Goal: Complete application form: Complete application form

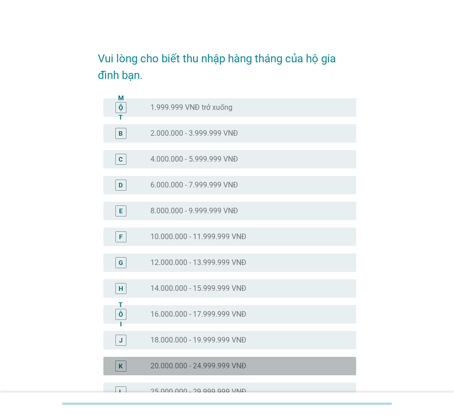
click at [221, 367] on font "20.000.000 - 24.999.999 VNĐ" at bounding box center [198, 365] width 96 height 9
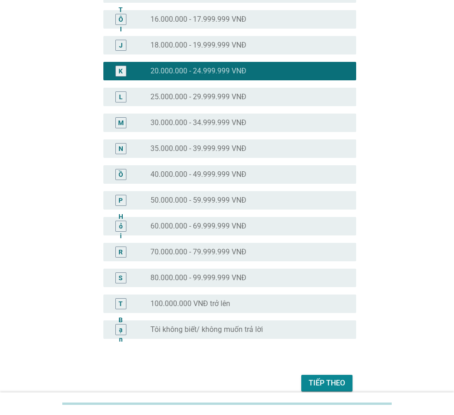
scroll to position [337, 0]
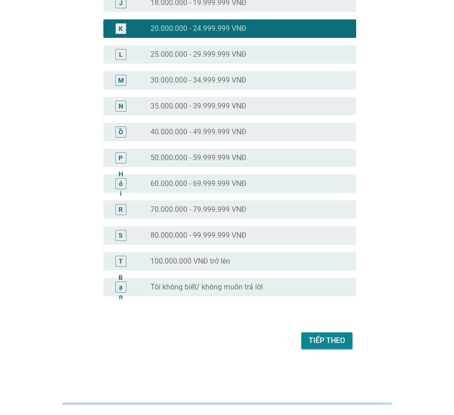
click at [328, 343] on font "Tiếp theo" at bounding box center [327, 340] width 36 height 9
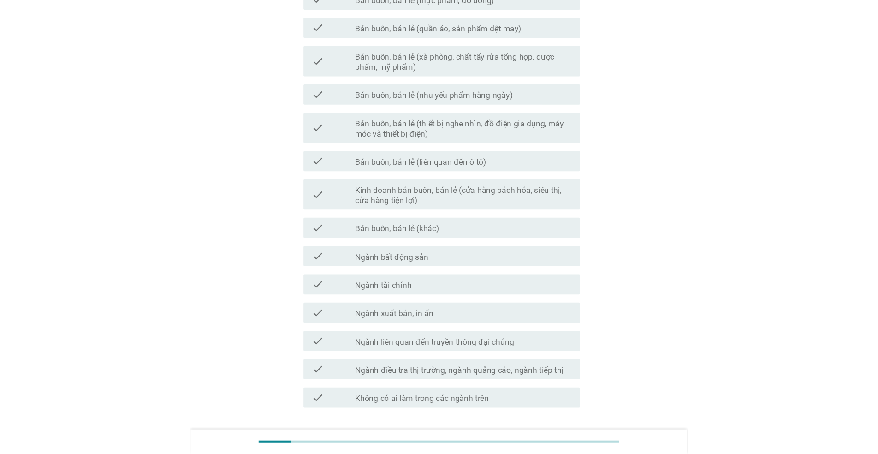
scroll to position [0, 0]
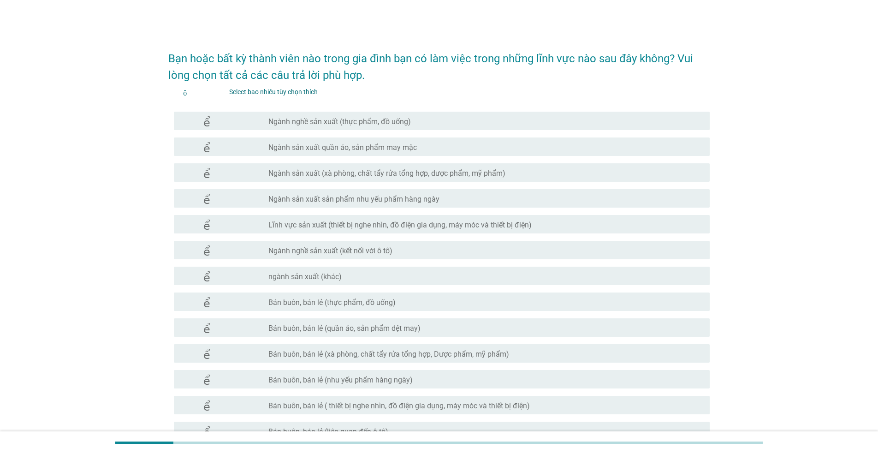
click at [336, 173] on font "Ngành sản xuất (xà phòng, chất tẩy rửa tổng hợp, dược phẩm, mỹ phẩm)" at bounding box center [386, 173] width 237 height 9
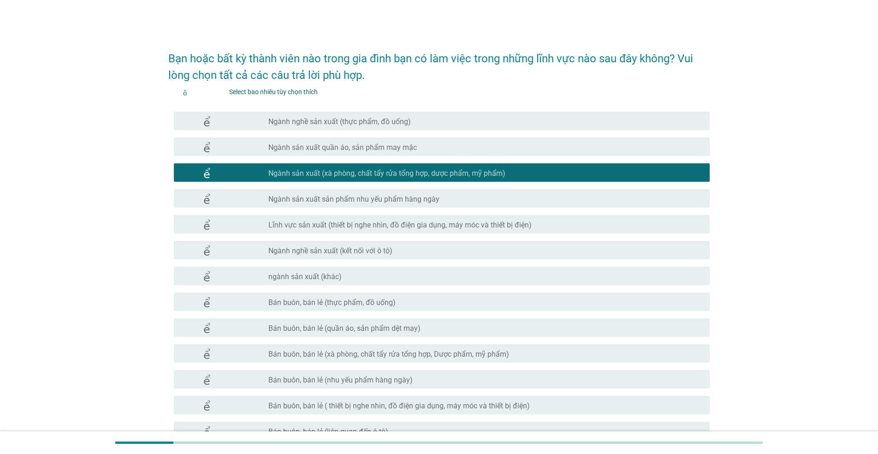
click at [339, 248] on font "Ngành nghề sản xuất (kết nối với ô tô)" at bounding box center [330, 250] width 124 height 9
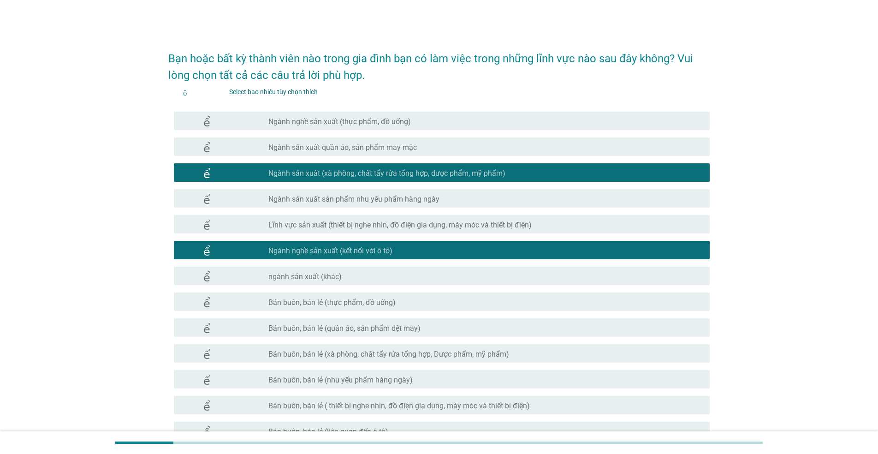
click at [322, 274] on font "ngành sản xuất (khác)" at bounding box center [304, 276] width 73 height 9
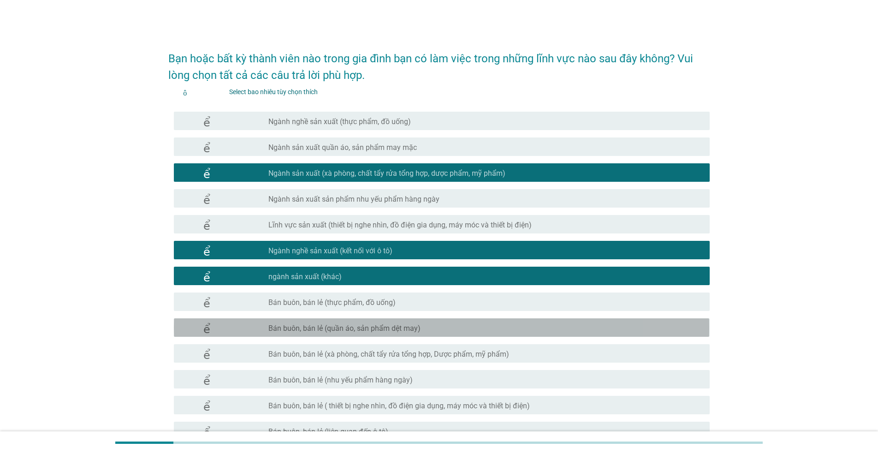
click at [363, 326] on font "Bán buôn, bán lẻ (quần áo, sản phẩm dệt may)" at bounding box center [344, 328] width 152 height 9
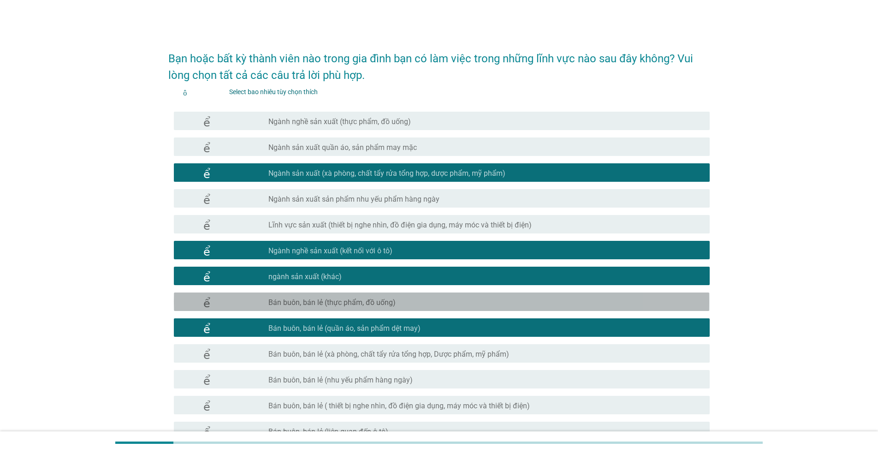
click at [362, 304] on font "Bán buôn, bán lẻ (thực phẩm, đồ uống)" at bounding box center [331, 302] width 127 height 9
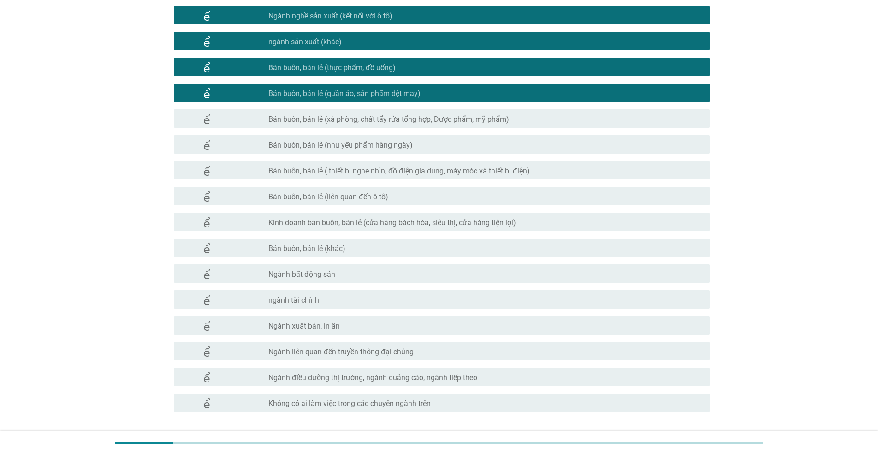
scroll to position [277, 0]
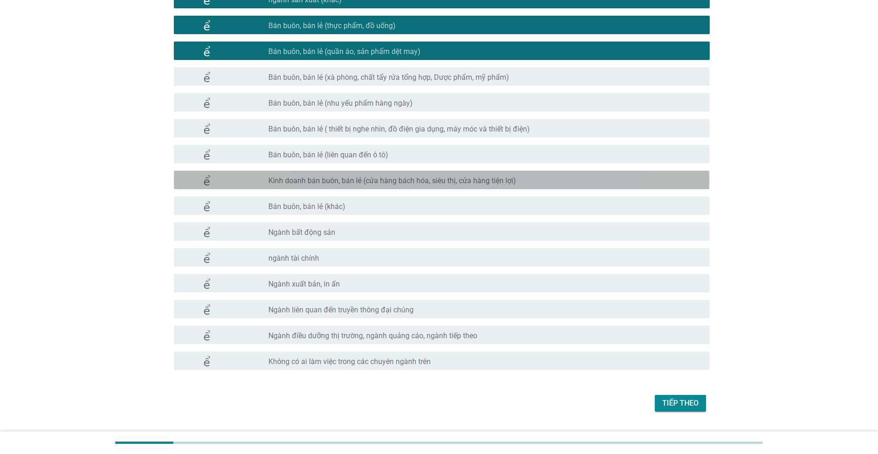
click at [335, 175] on div "check_box_outline_blank Kinh doanh bán buôn, bán lẻ (cửa hàng bách hóa, siêu th…" at bounding box center [485, 179] width 434 height 11
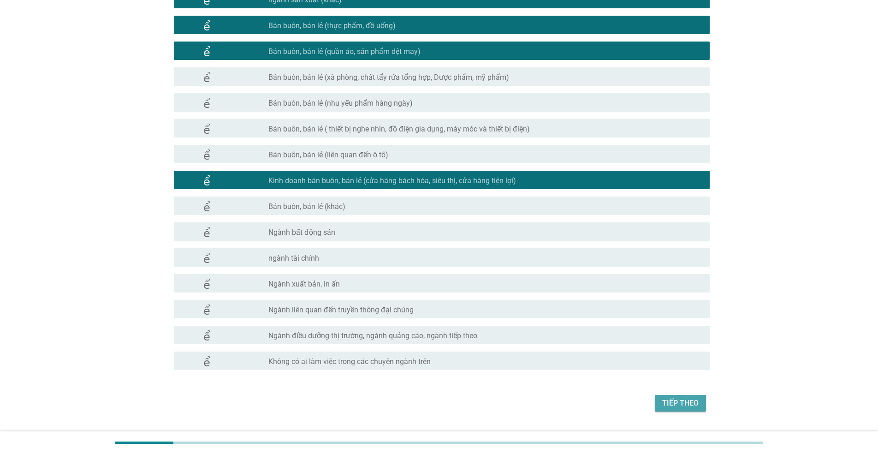
click at [453, 403] on font "Tiếp theo" at bounding box center [680, 403] width 36 height 9
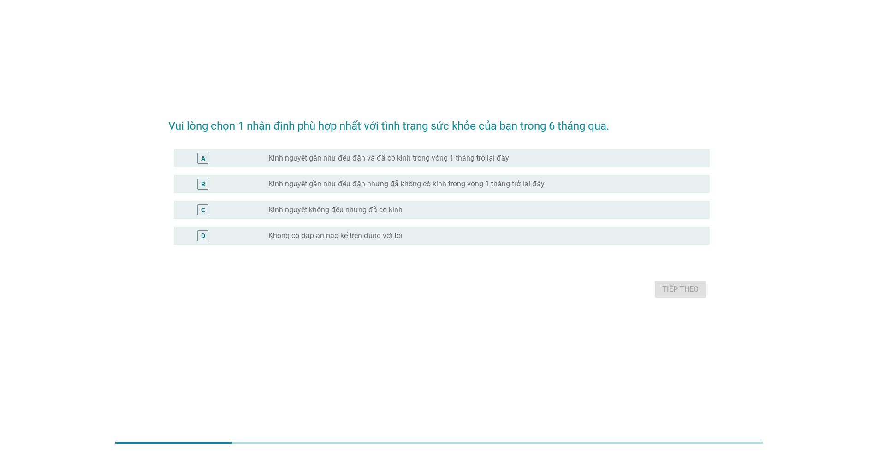
scroll to position [0, 0]
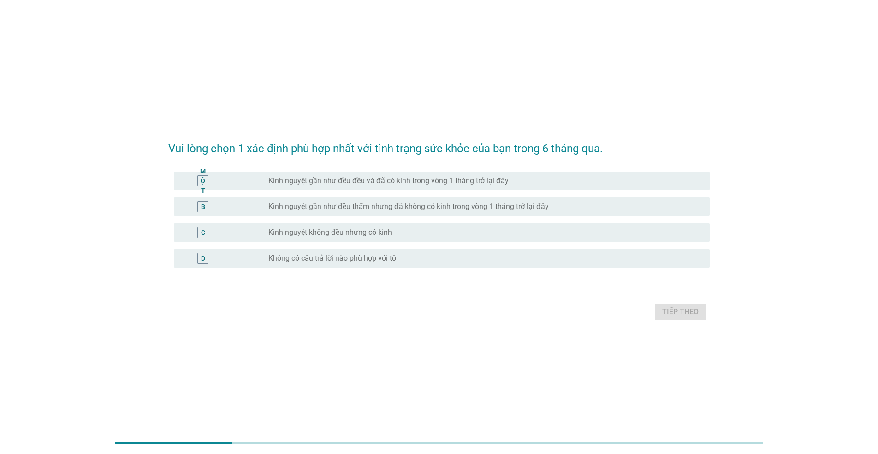
click at [397, 185] on font "Kinh nguyệt gần như đều đều và đã có kinh trong vòng 1 tháng trở lại đây" at bounding box center [388, 180] width 240 height 9
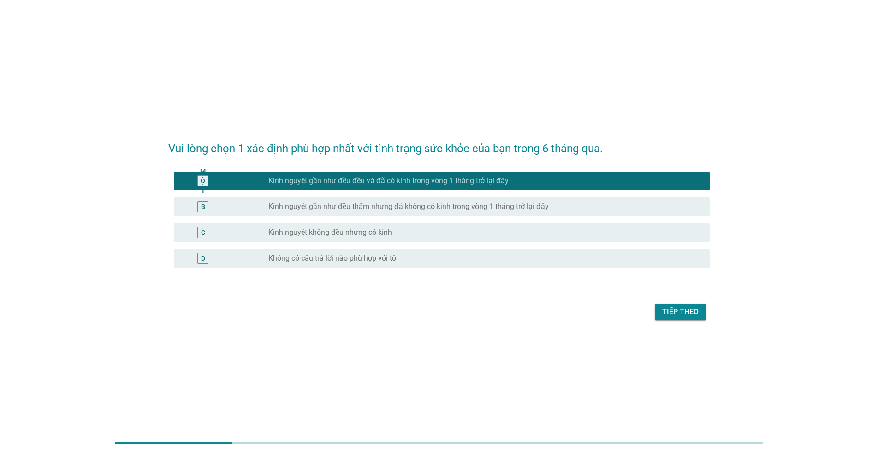
click at [453, 310] on font "Tiếp theo" at bounding box center [680, 311] width 36 height 9
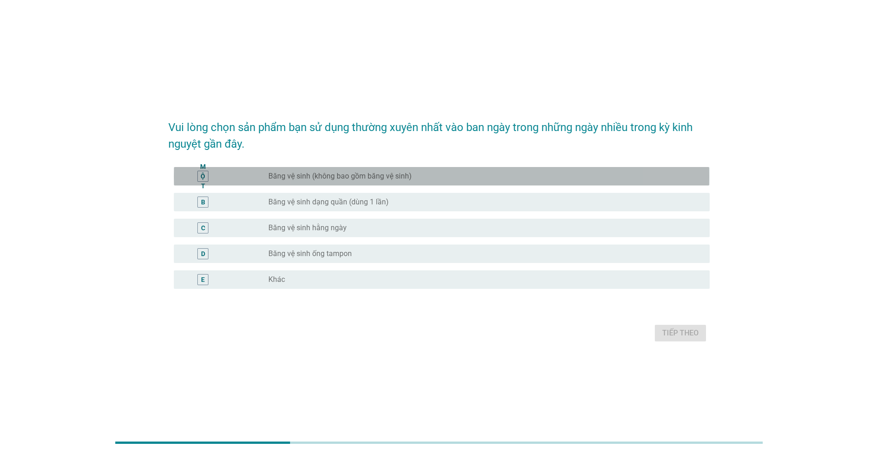
click at [346, 171] on div "nút radio chưa được chọn Băng vệ sinh (không bao gồm băng vệ sinh)" at bounding box center [485, 176] width 434 height 11
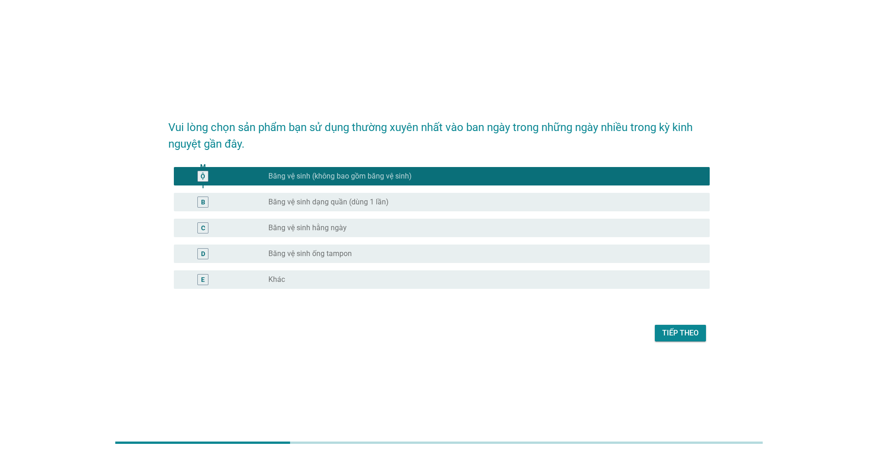
click at [321, 202] on font "Băng vệ sinh dạng quần (dùng 1 lần)" at bounding box center [328, 201] width 120 height 9
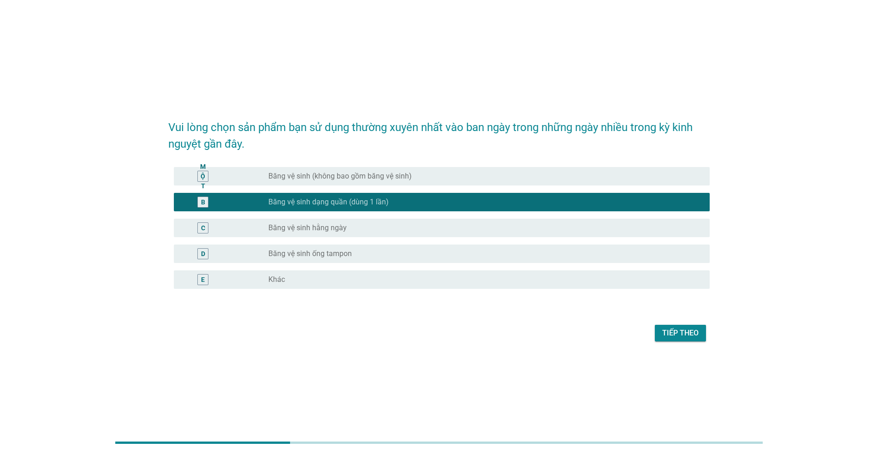
click at [429, 174] on div "nút radio chưa được chọn Băng vệ sinh (không bao gồm băng vệ sinh)" at bounding box center [481, 176] width 427 height 9
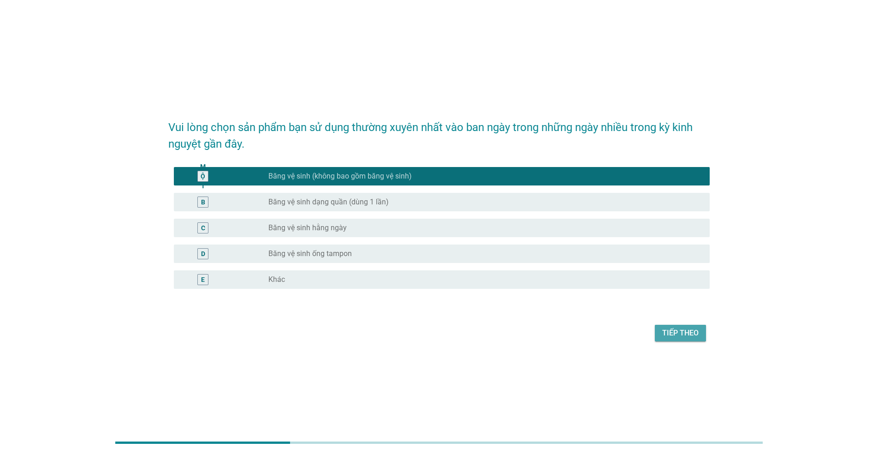
click at [453, 334] on font "Tiếp theo" at bounding box center [680, 332] width 36 height 9
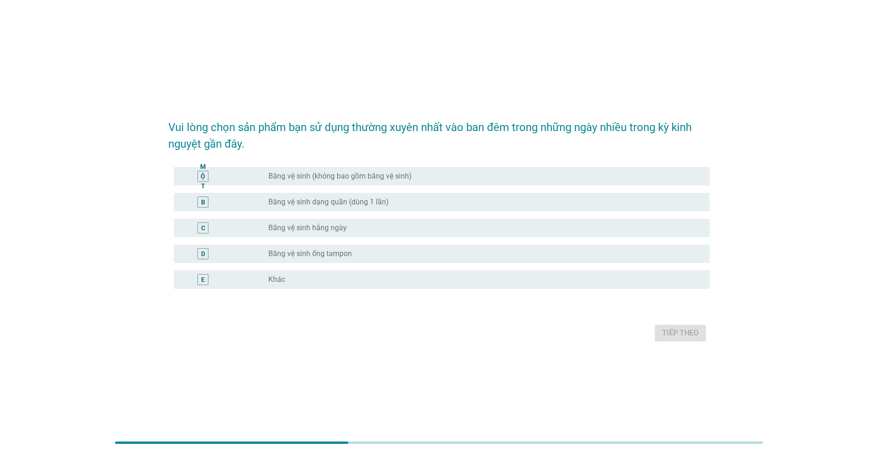
click at [329, 177] on font "Băng vệ sinh (không bao gồm băng vệ sinh)" at bounding box center [339, 176] width 143 height 9
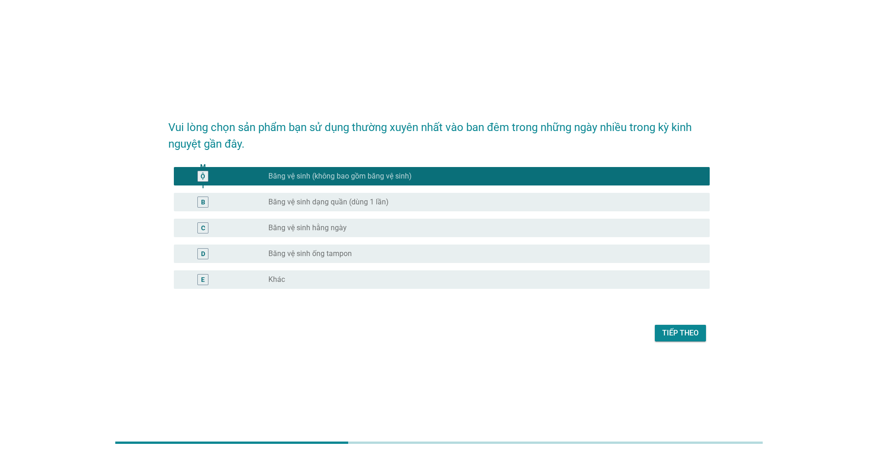
click at [453, 335] on font "Tiếp theo" at bounding box center [680, 332] width 36 height 9
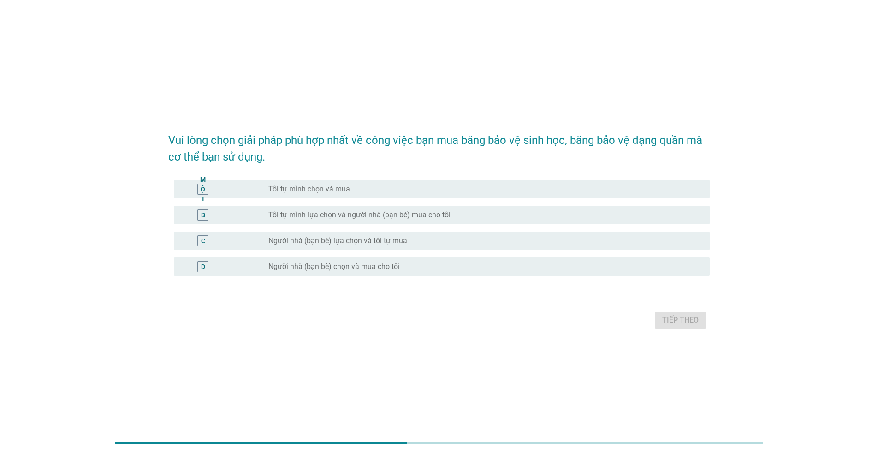
click at [319, 184] on div "nút radio chưa được chọn Tôi tự mình chọn và mua" at bounding box center [485, 189] width 434 height 11
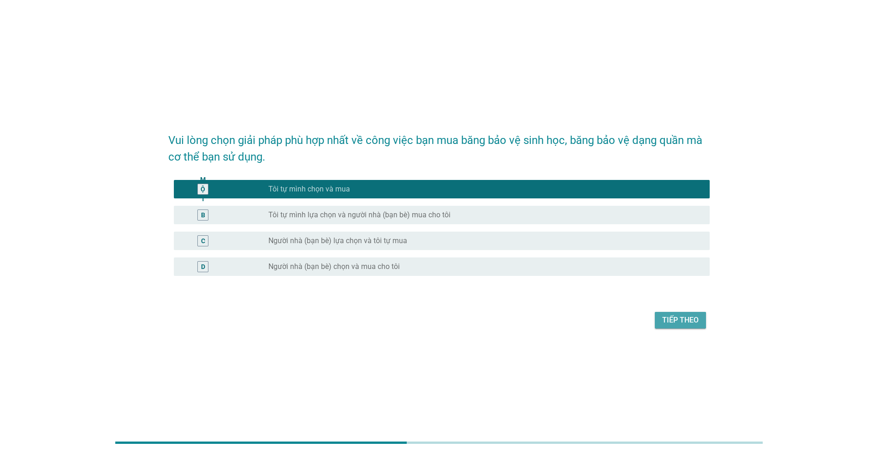
click at [453, 317] on font "Tiếp theo" at bounding box center [680, 320] width 36 height 9
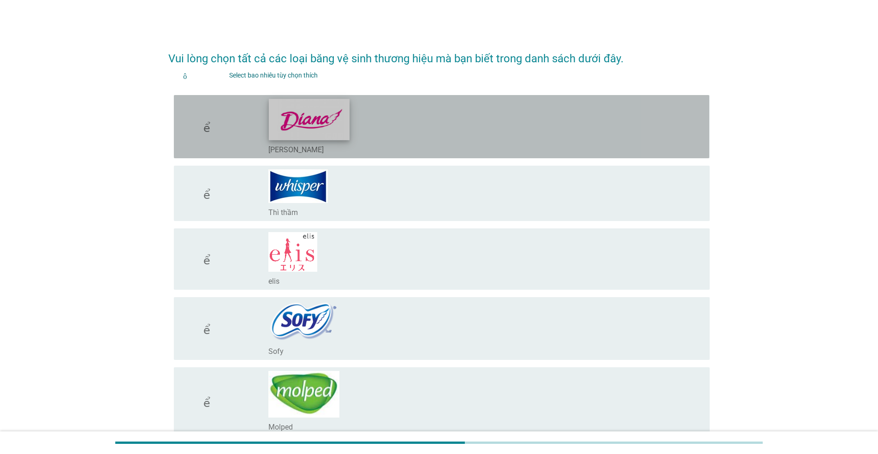
click at [312, 129] on img at bounding box center [308, 119] width 81 height 41
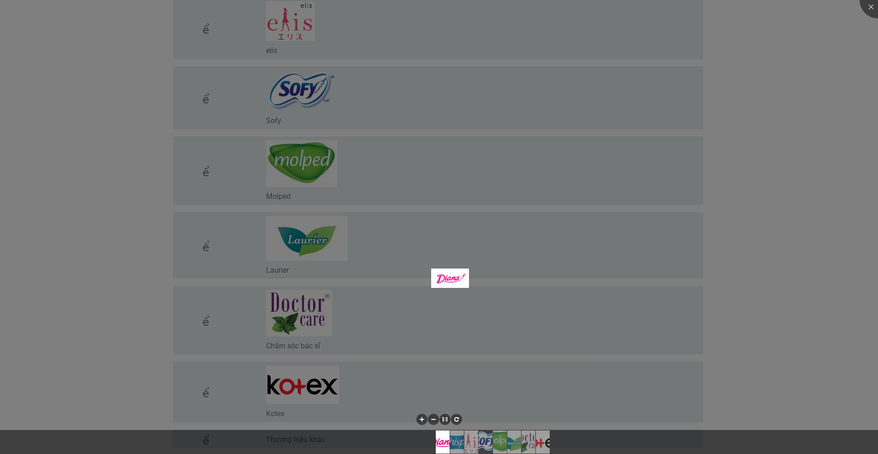
scroll to position [310, 0]
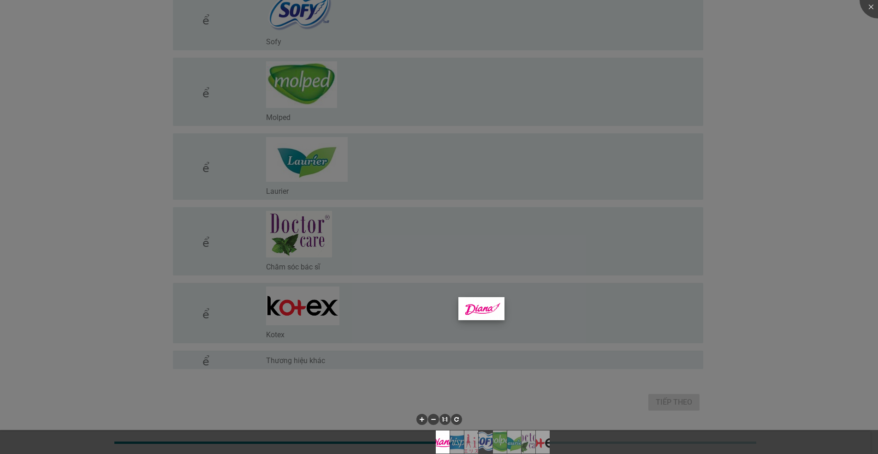
click at [453, 312] on img at bounding box center [481, 309] width 46 height 24
click at [302, 305] on div at bounding box center [439, 227] width 878 height 454
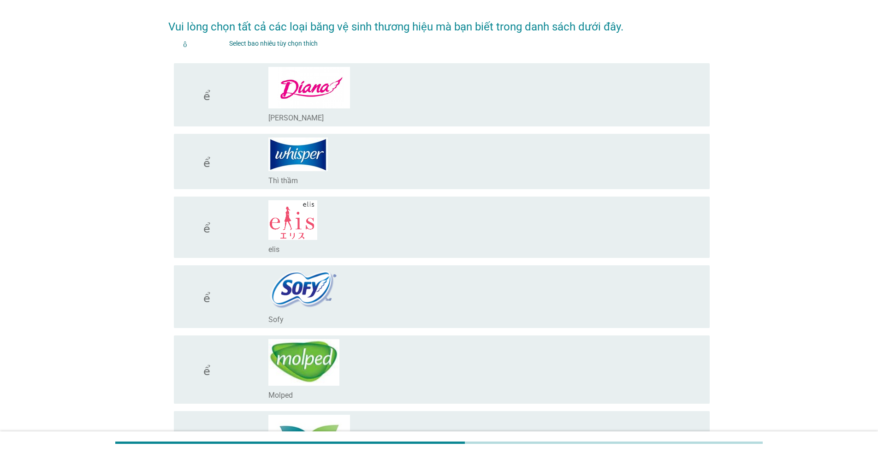
scroll to position [0, 0]
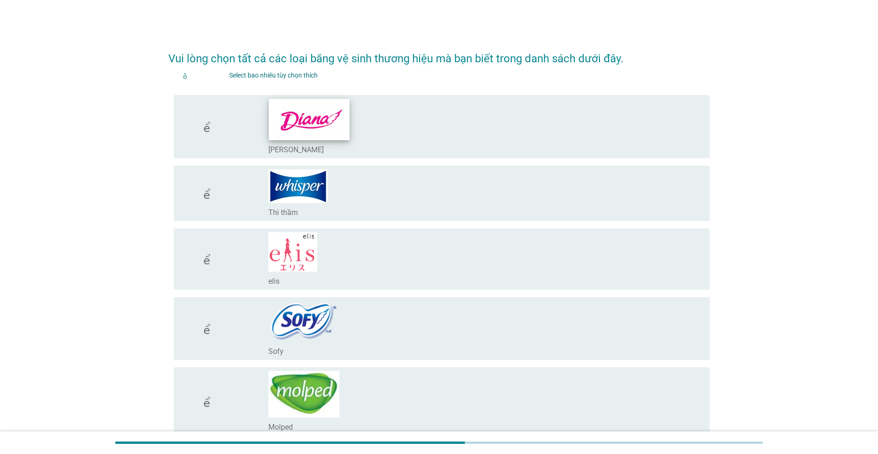
click at [308, 129] on img at bounding box center [308, 119] width 81 height 41
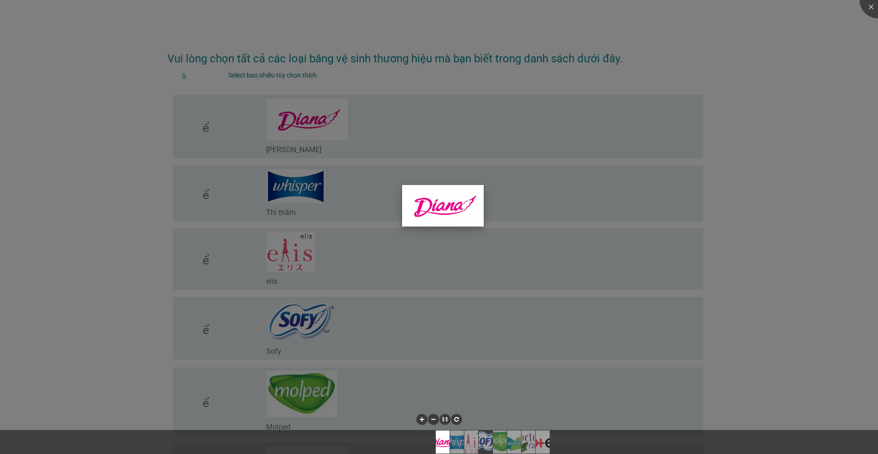
click at [439, 203] on img at bounding box center [443, 206] width 82 height 42
click at [170, 161] on div at bounding box center [439, 227] width 878 height 454
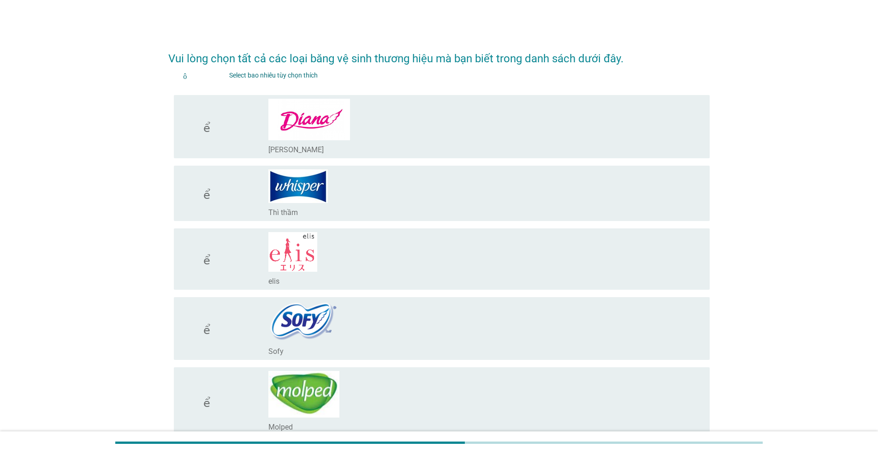
click at [204, 125] on font "kiểm tra" at bounding box center [219, 126] width 76 height 11
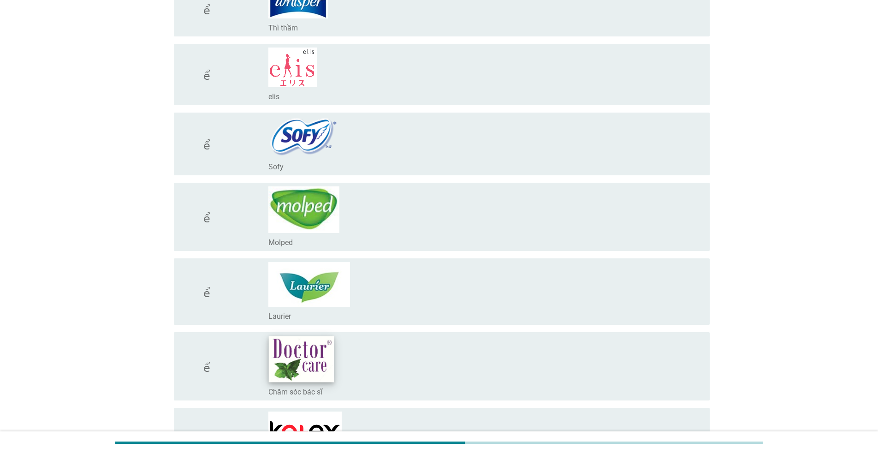
scroll to position [332, 0]
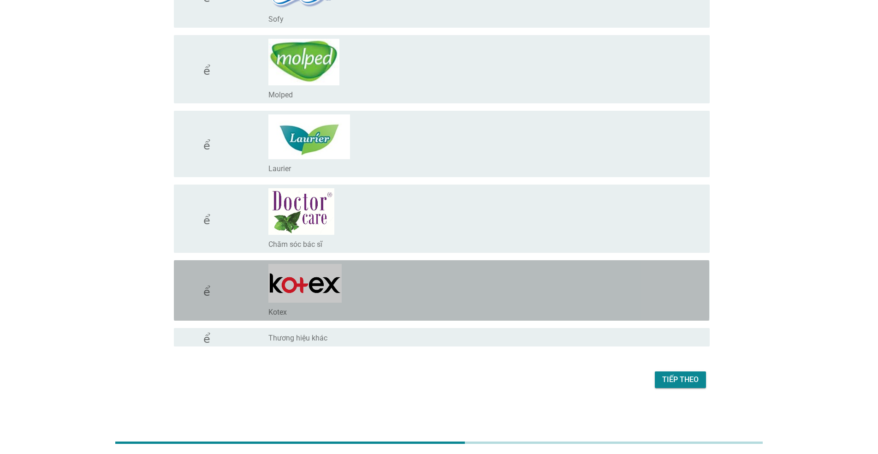
click at [232, 279] on icon "kiểm tra" at bounding box center [219, 290] width 76 height 53
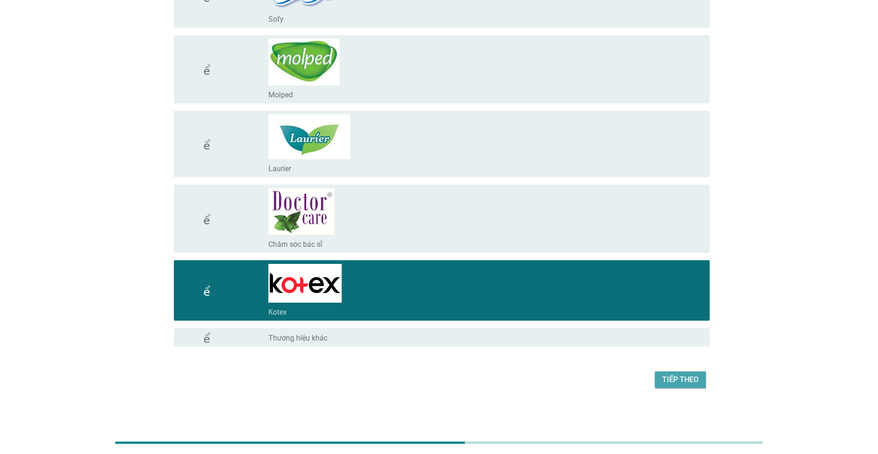
click at [453, 379] on font "Tiếp theo" at bounding box center [680, 379] width 36 height 9
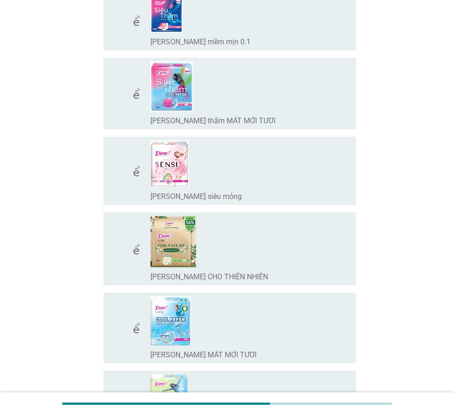
scroll to position [277, 0]
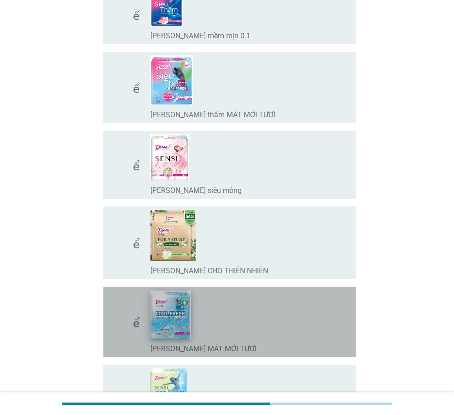
click at [183, 310] on img at bounding box center [170, 314] width 40 height 48
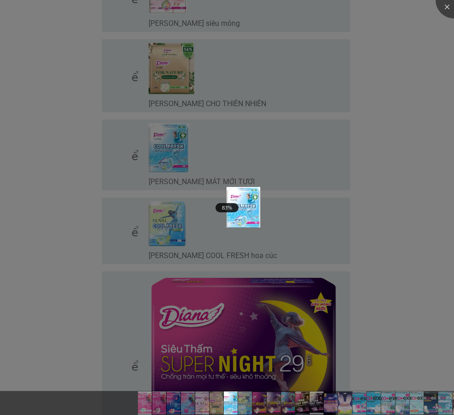
scroll to position [461, 0]
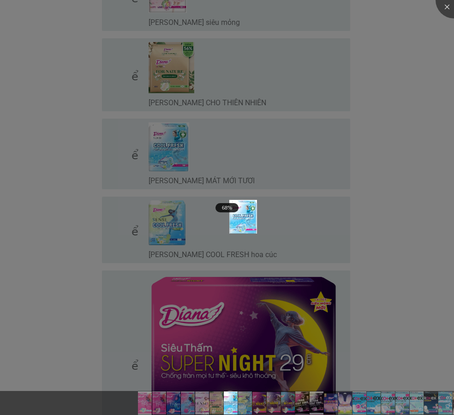
click at [439, 93] on div at bounding box center [227, 207] width 454 height 415
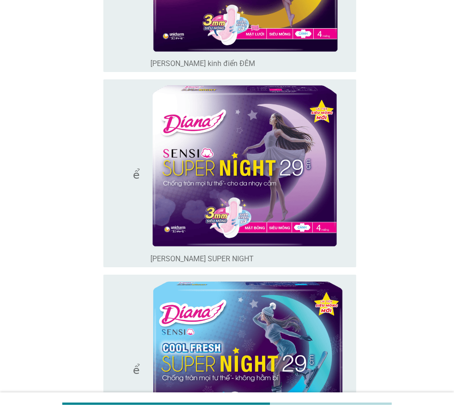
scroll to position [554, 0]
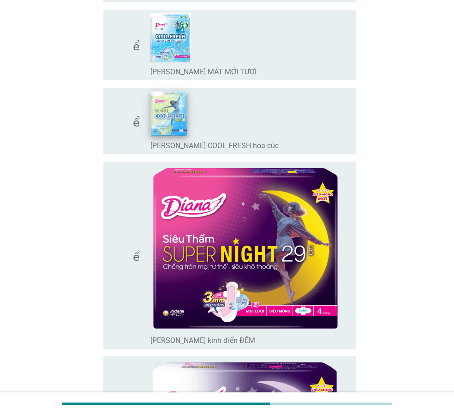
click at [169, 111] on img at bounding box center [168, 113] width 36 height 44
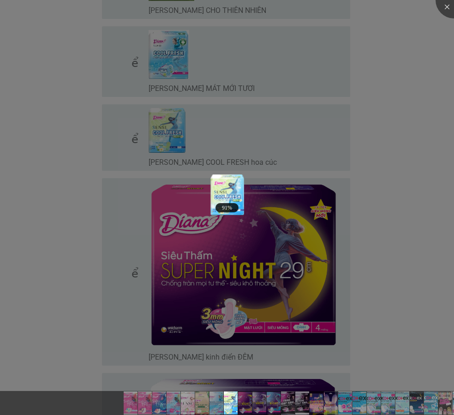
click at [214, 217] on div at bounding box center [227, 207] width 454 height 415
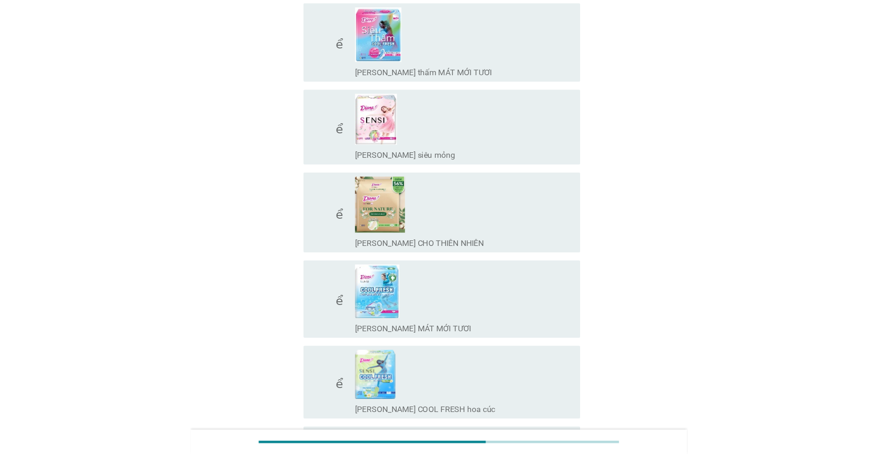
scroll to position [323, 0]
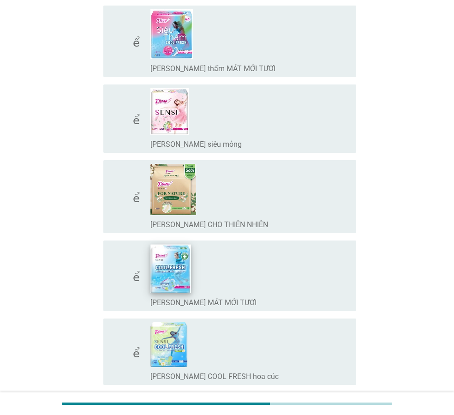
click at [162, 274] on img at bounding box center [170, 268] width 40 height 48
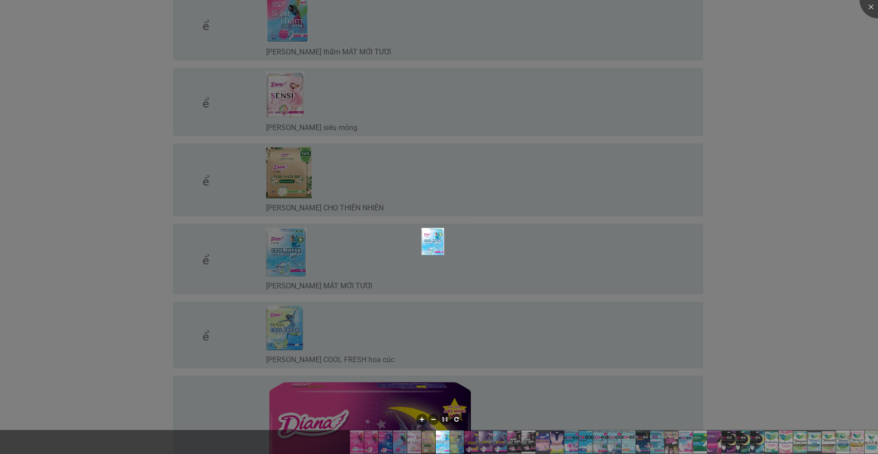
click at [97, 333] on div at bounding box center [439, 227] width 878 height 454
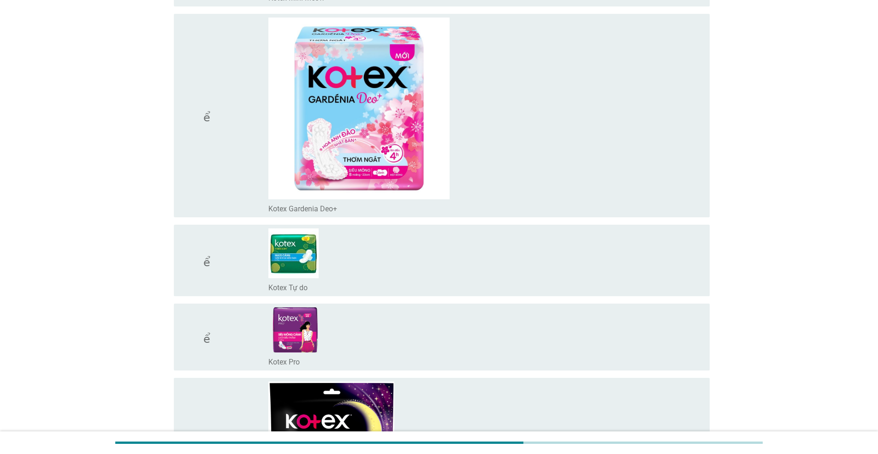
scroll to position [2550, 0]
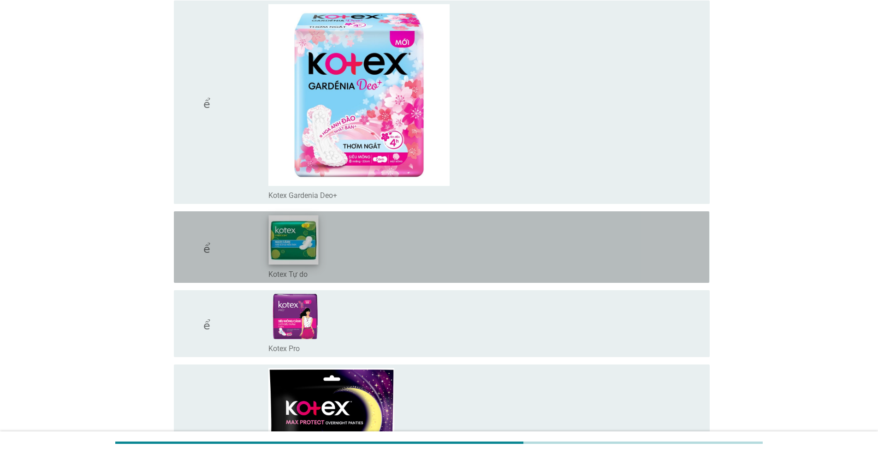
click at [303, 240] on img at bounding box center [293, 239] width 50 height 49
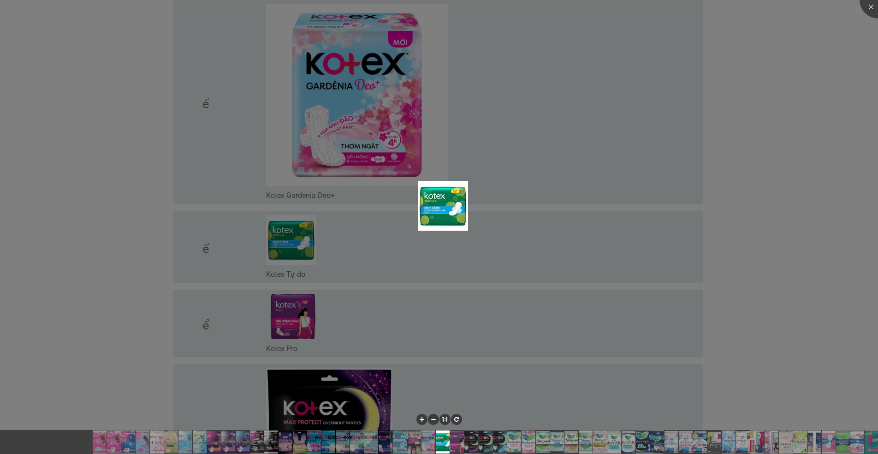
click at [302, 241] on div at bounding box center [439, 227] width 878 height 454
click at [198, 266] on div at bounding box center [439, 227] width 878 height 454
click at [198, 261] on div at bounding box center [439, 227] width 878 height 454
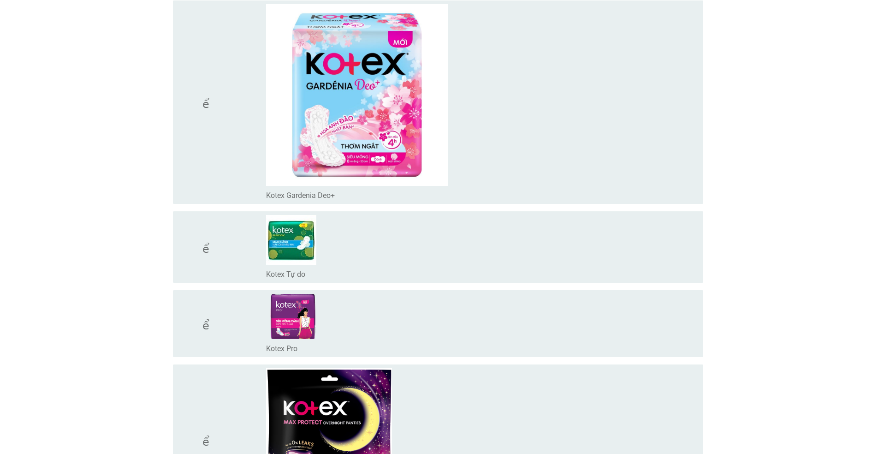
click at [198, 257] on div at bounding box center [439, 227] width 878 height 454
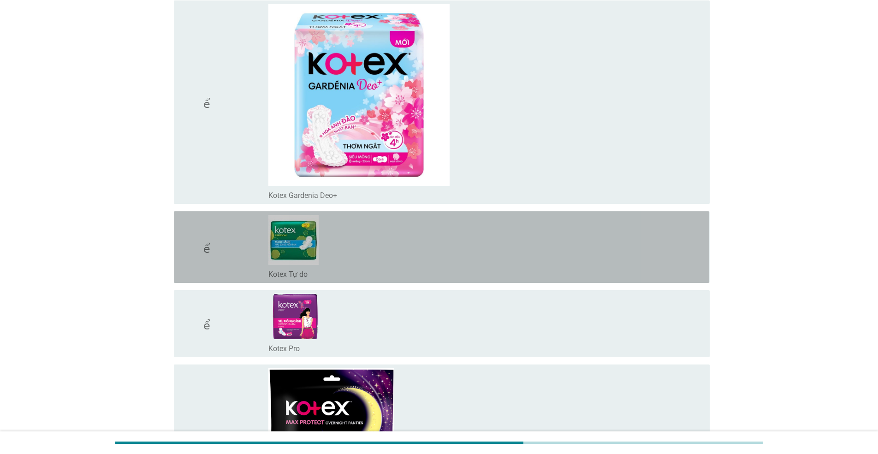
click at [197, 256] on icon "kiểm tra" at bounding box center [219, 247] width 76 height 64
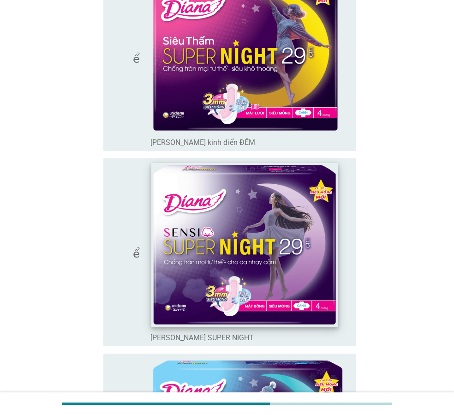
scroll to position [475, 0]
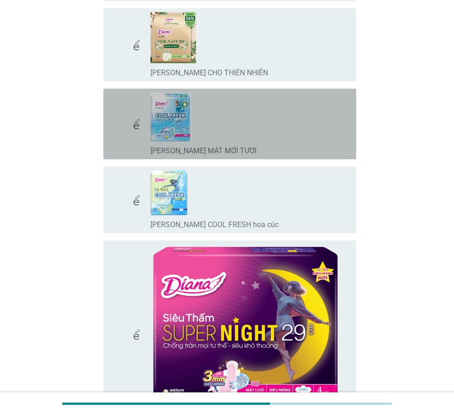
click at [133, 122] on font "kiểm tra" at bounding box center [149, 123] width 76 height 11
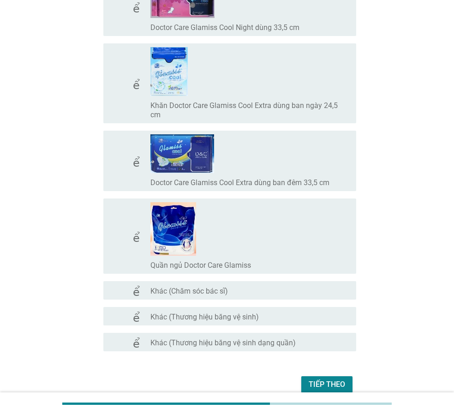
scroll to position [8438, 0]
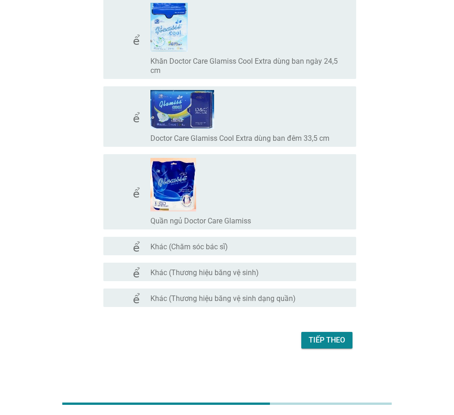
click at [314, 346] on button "Tiếp theo" at bounding box center [326, 340] width 51 height 17
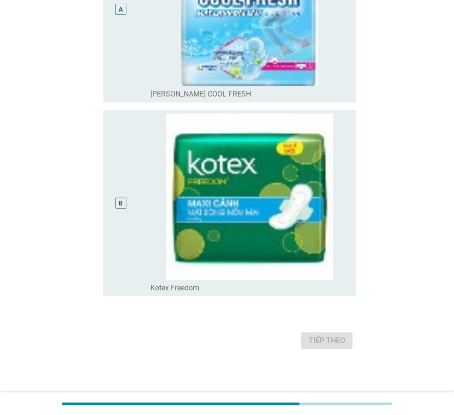
scroll to position [0, 0]
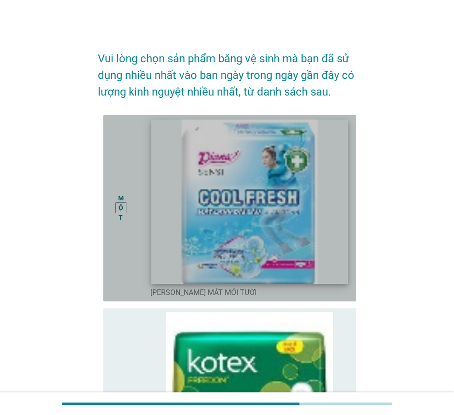
click at [198, 185] on img at bounding box center [249, 201] width 196 height 164
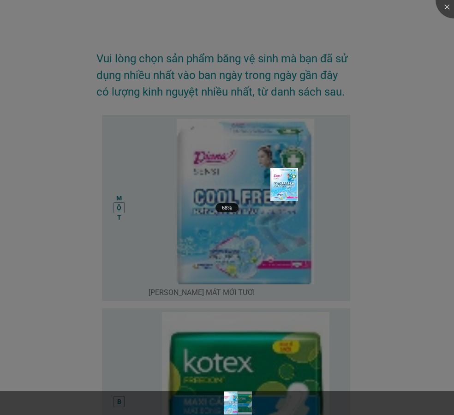
click at [175, 201] on div at bounding box center [227, 207] width 454 height 415
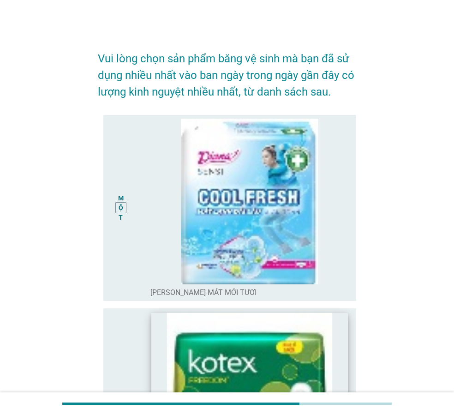
click at [280, 359] on img at bounding box center [249, 395] width 196 height 164
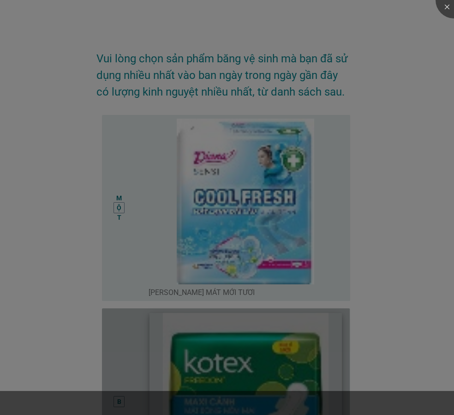
click at [280, 359] on div at bounding box center [227, 207] width 454 height 415
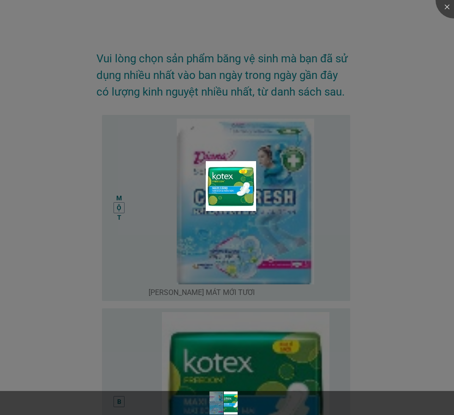
click at [193, 235] on div at bounding box center [227, 207] width 454 height 415
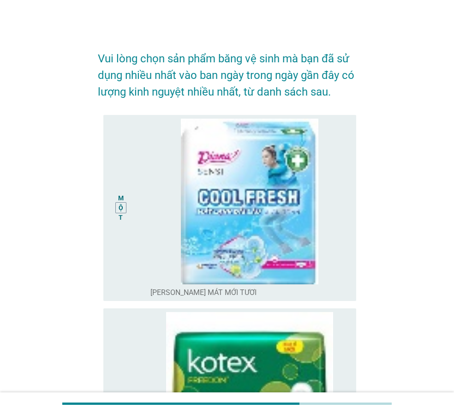
click at [135, 209] on body "Vui lòng chọn sản phẩm băng vệ sinh mà bạn đã sử dụng nhiều nhất vào ban ngày t…" at bounding box center [227, 295] width 454 height 590
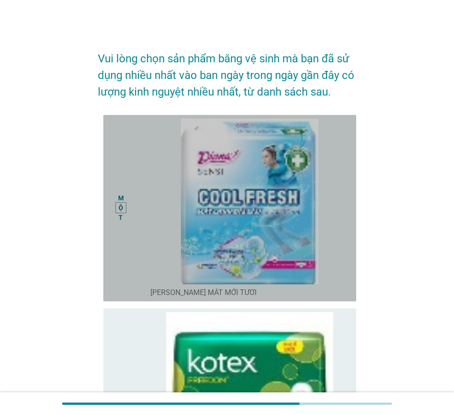
click at [135, 209] on div "MỘT" at bounding box center [131, 208] width 40 height 179
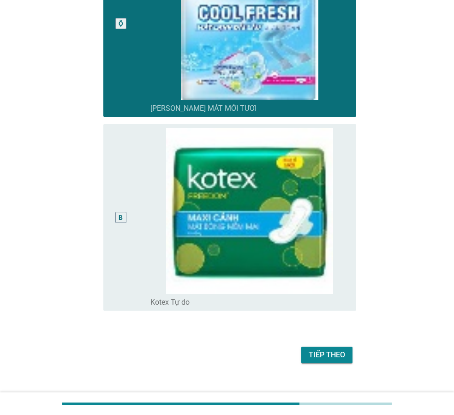
scroll to position [185, 0]
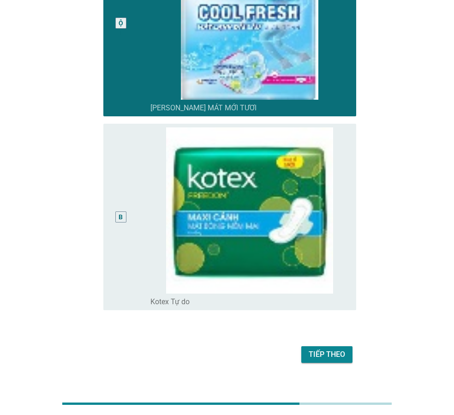
click at [149, 197] on div "B" at bounding box center [131, 216] width 40 height 179
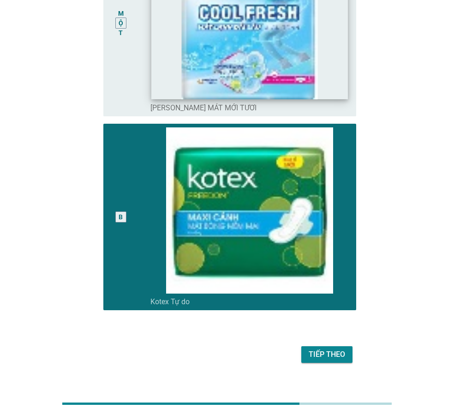
click at [191, 64] on img at bounding box center [249, 17] width 196 height 164
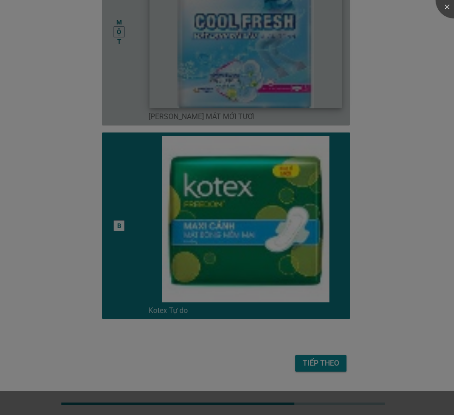
scroll to position [176, 0]
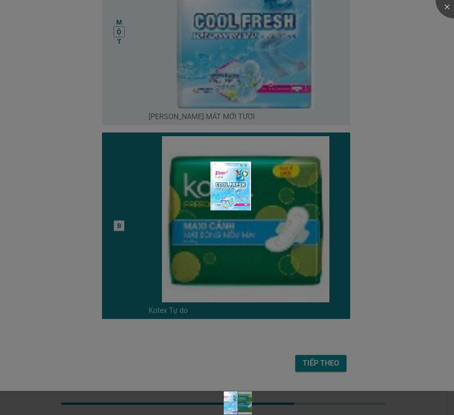
click at [321, 360] on div at bounding box center [227, 207] width 454 height 415
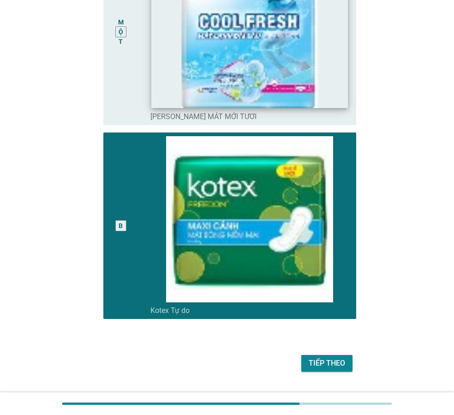
click at [214, 89] on img at bounding box center [249, 25] width 196 height 164
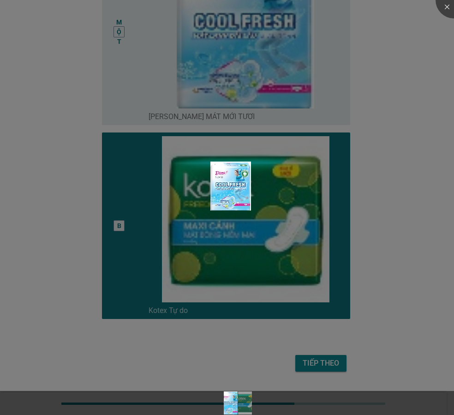
click at [377, 270] on div at bounding box center [227, 207] width 454 height 415
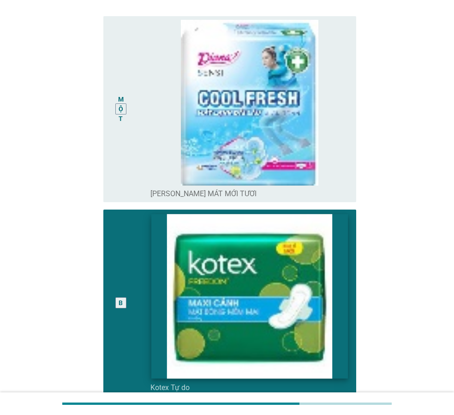
scroll to position [0, 0]
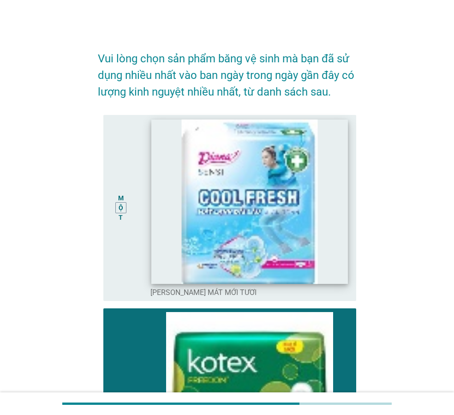
click at [242, 150] on img at bounding box center [249, 201] width 196 height 164
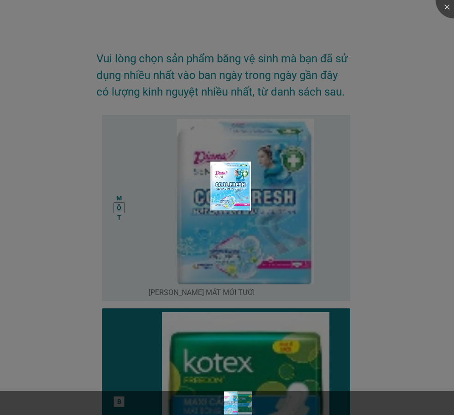
click at [133, 167] on div at bounding box center [227, 207] width 454 height 415
click at [119, 201] on div at bounding box center [227, 207] width 454 height 415
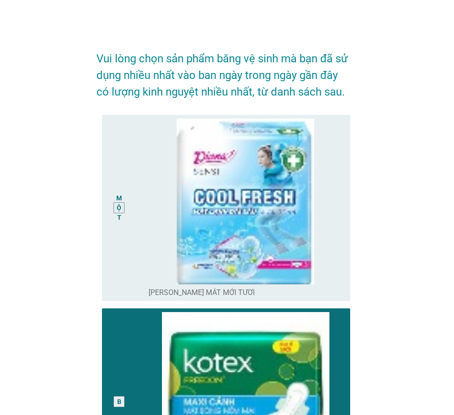
click at [96, 163] on body "Vui lòng chọn sản phẩm băng vệ sinh mà bạn đã sử dụng nhiều nhất vào ban ngày t…" at bounding box center [227, 295] width 454 height 590
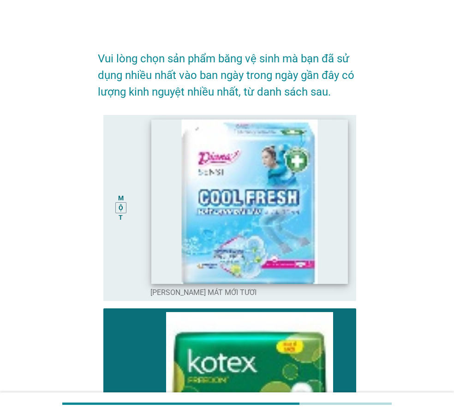
click at [198, 150] on img at bounding box center [249, 201] width 196 height 164
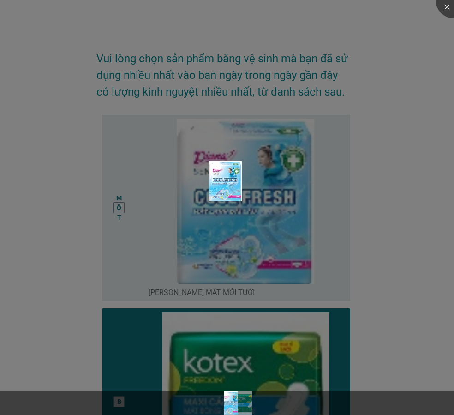
click at [429, 186] on div at bounding box center [227, 207] width 454 height 415
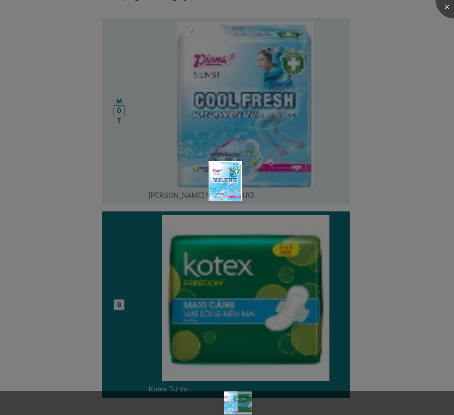
scroll to position [176, 0]
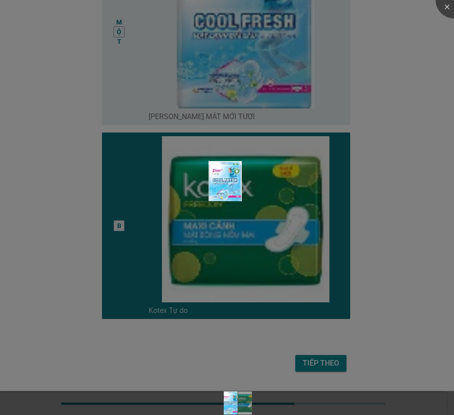
click at [330, 364] on div at bounding box center [227, 207] width 454 height 415
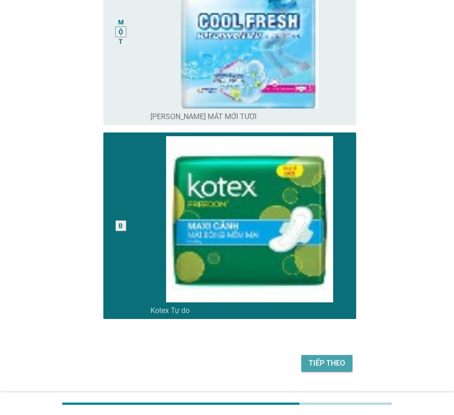
click at [326, 364] on font "Tiếp theo" at bounding box center [327, 362] width 36 height 9
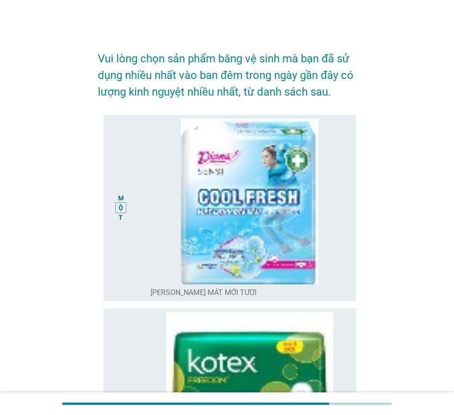
click at [126, 194] on div "MỘT" at bounding box center [121, 208] width 20 height 179
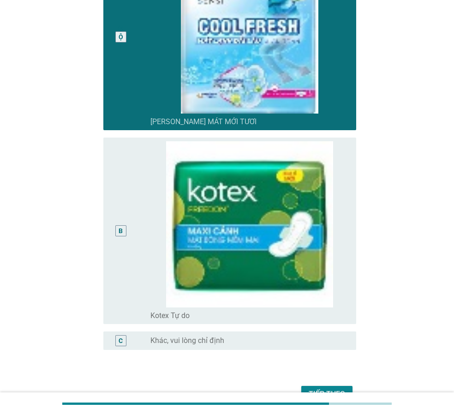
scroll to position [224, 0]
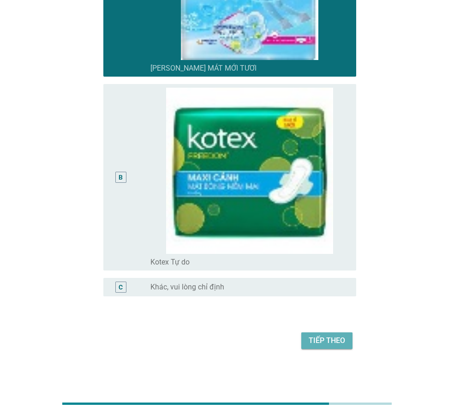
click at [316, 337] on font "Tiếp theo" at bounding box center [327, 340] width 36 height 9
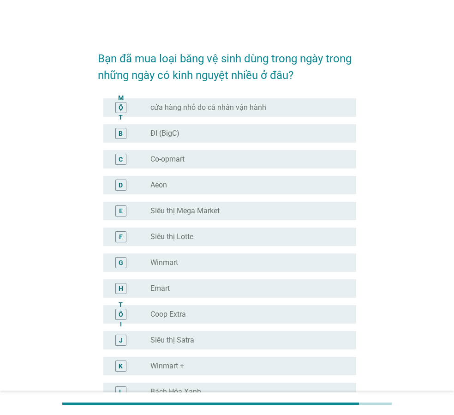
scroll to position [46, 0]
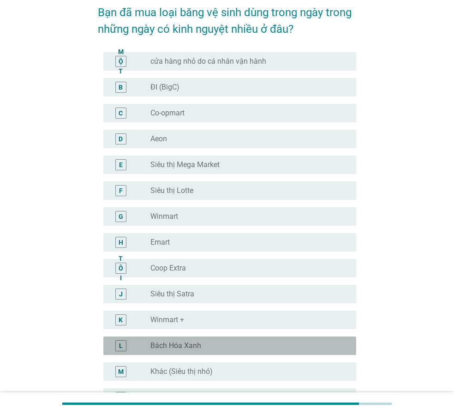
click at [167, 345] on font "Bách Hóa Xanh" at bounding box center [175, 345] width 51 height 9
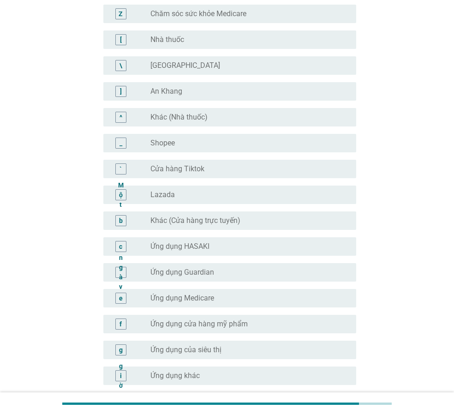
scroll to position [784, 0]
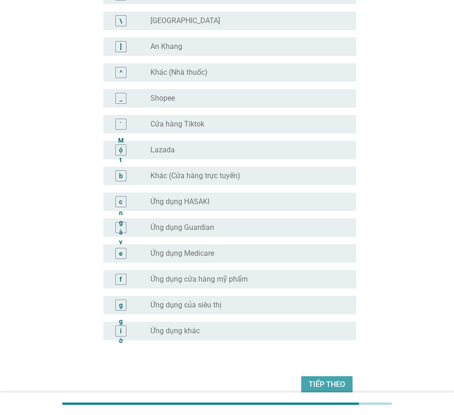
click at [322, 378] on button "Tiếp theo" at bounding box center [326, 384] width 51 height 17
